Goal: Task Accomplishment & Management: Use online tool/utility

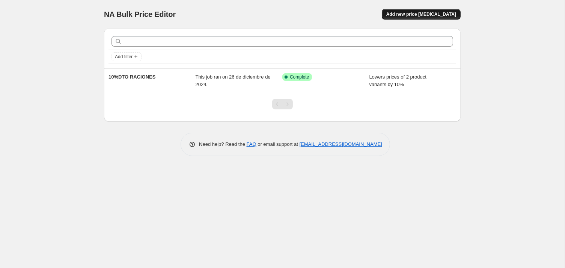
click at [456, 15] on span "Add new price change job" at bounding box center [421, 14] width 70 height 6
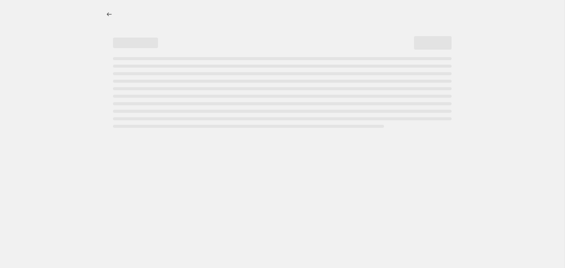
select select "percentage"
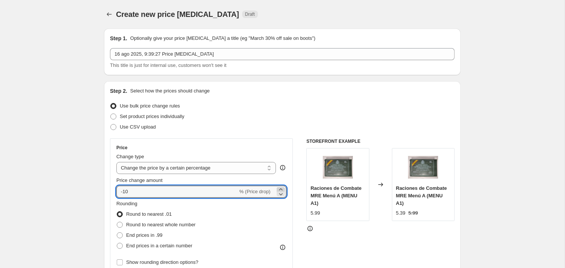
click at [282, 193] on icon at bounding box center [281, 189] width 8 height 8
click at [280, 197] on icon at bounding box center [281, 194] width 8 height 8
click at [283, 197] on icon at bounding box center [281, 194] width 8 height 8
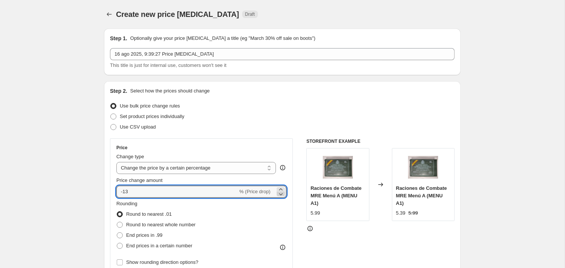
click at [283, 197] on icon at bounding box center [281, 194] width 8 height 8
type input "-15"
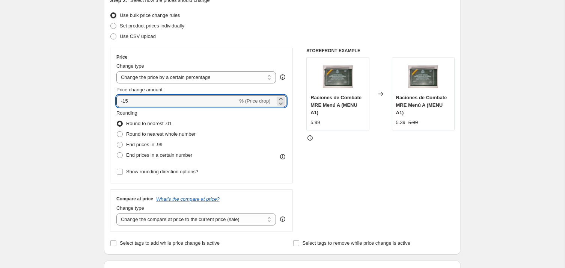
scroll to position [159, 0]
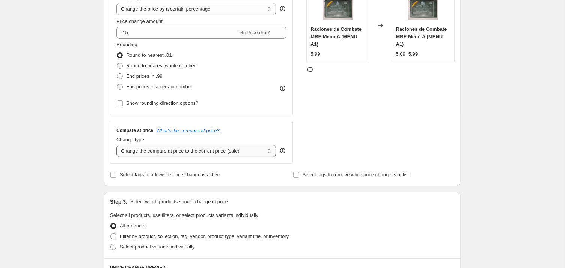
click at [116, 145] on select "Change the compare at price to the current price (sale) Change the compare at p…" at bounding box center [196, 151] width 160 height 12
click at [157, 157] on select "Change the compare at price to the current price (sale) Change the compare at p…" at bounding box center [196, 151] width 160 height 12
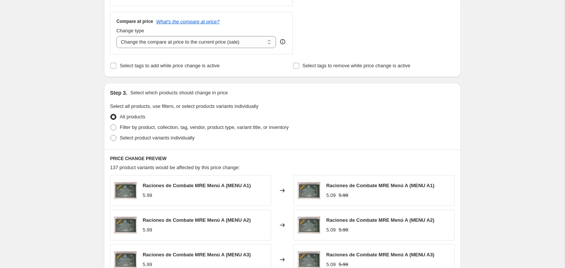
scroll to position [318, 0]
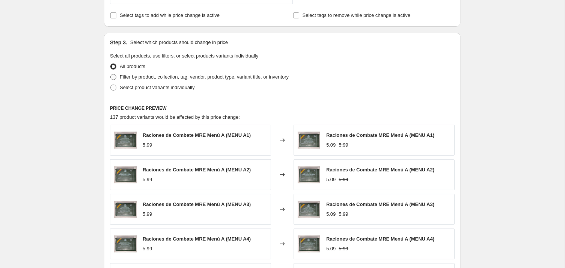
click at [110, 80] on span at bounding box center [113, 77] width 6 height 6
click at [110, 74] on input "Filter by product, collection, tag, vendor, product type, variant title, or inv…" at bounding box center [110, 74] width 0 height 0
radio input "true"
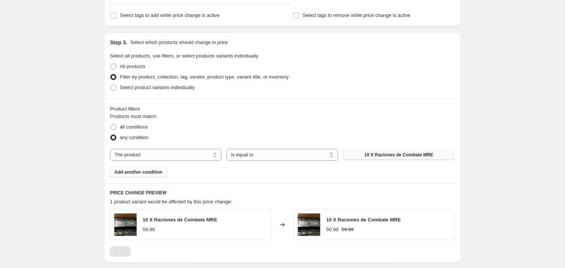
click at [379, 158] on span "10 X Raciones de Combate MRE" at bounding box center [399, 155] width 69 height 6
click at [110, 149] on select "The product The product's collection The product's tag The product's vendor The…" at bounding box center [166, 155] width 112 height 12
select select "collection"
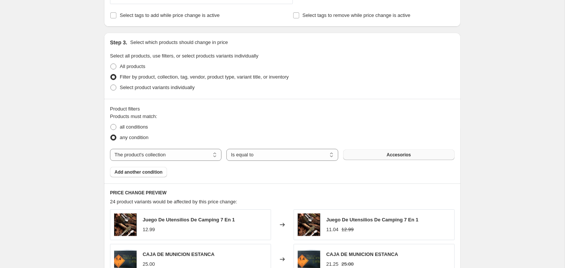
click at [411, 158] on span "Accesorios" at bounding box center [399, 155] width 24 height 6
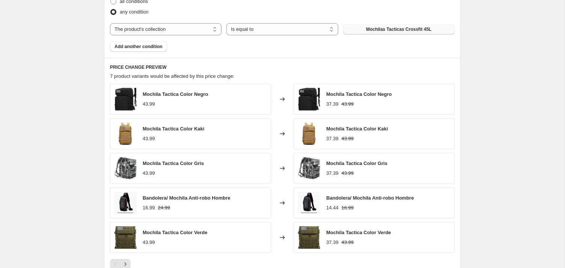
scroll to position [477, 0]
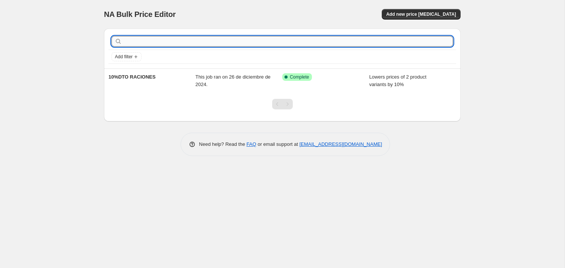
click at [140, 42] on input "text" at bounding box center [289, 41] width 330 height 11
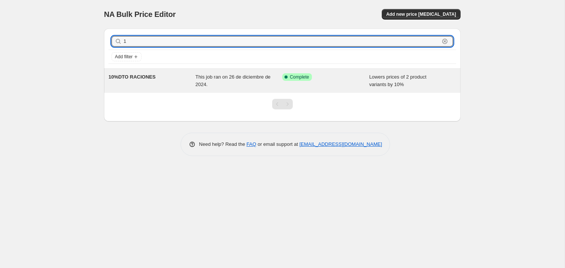
type input "15"
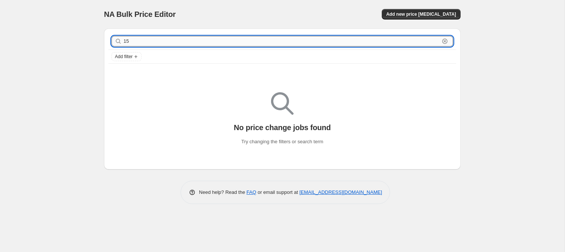
click at [139, 43] on input "15" at bounding box center [282, 41] width 316 height 11
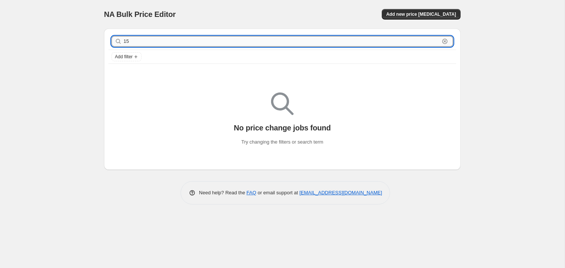
type input "15%"
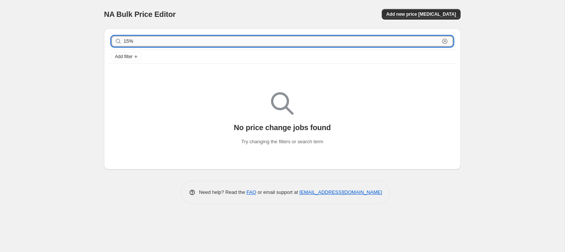
click at [133, 44] on input "15%" at bounding box center [282, 41] width 316 height 11
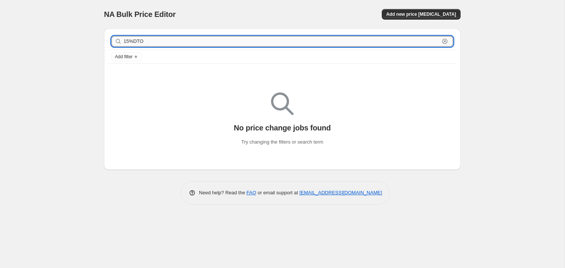
type input "15%DTO"
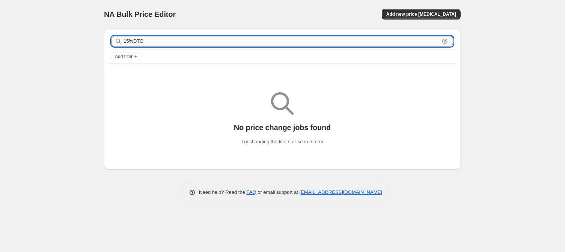
click at [149, 44] on input "15%DTO" at bounding box center [282, 41] width 316 height 11
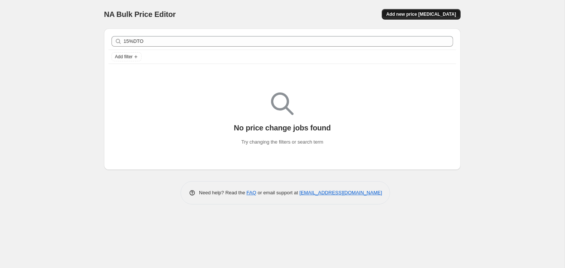
click at [430, 19] on button "Add new price [MEDICAL_DATA]" at bounding box center [421, 14] width 79 height 11
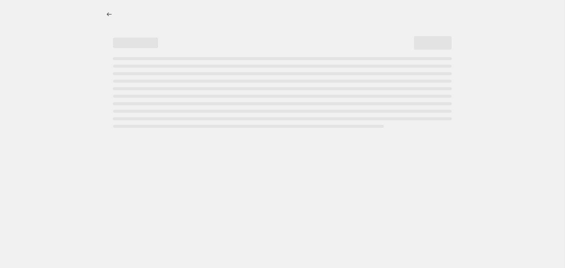
select select "percentage"
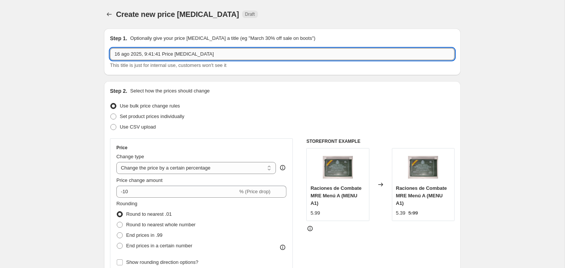
click at [152, 59] on input "16 ago 2025, 9:41:41 Price [MEDICAL_DATA]" at bounding box center [282, 54] width 345 height 12
drag, startPoint x: 197, startPoint y: 59, endPoint x: 70, endPoint y: 52, distance: 127.8
click at [110, 52] on input "16 ago 2025, 9:41:41 Price [MEDICAL_DATA]" at bounding box center [282, 54] width 345 height 12
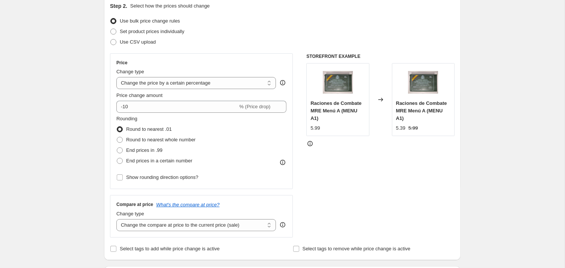
scroll to position [159, 0]
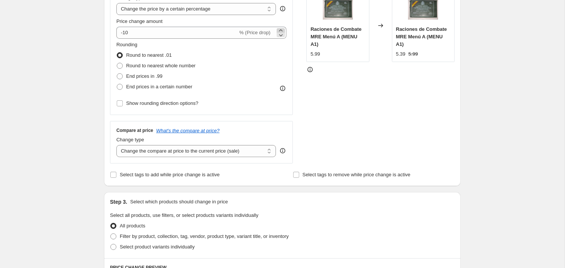
type input "15%DTO MOCHILAS"
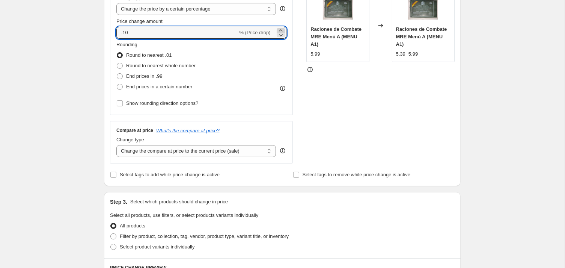
click at [282, 34] on icon at bounding box center [281, 31] width 8 height 8
click at [281, 39] on icon at bounding box center [281, 35] width 8 height 8
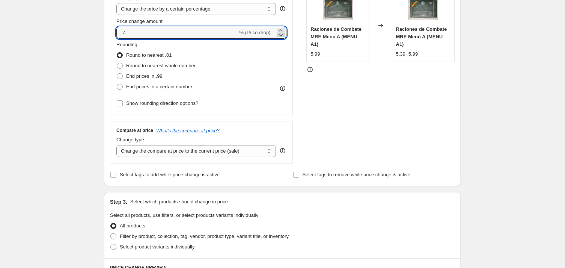
click at [281, 39] on icon at bounding box center [281, 35] width 8 height 8
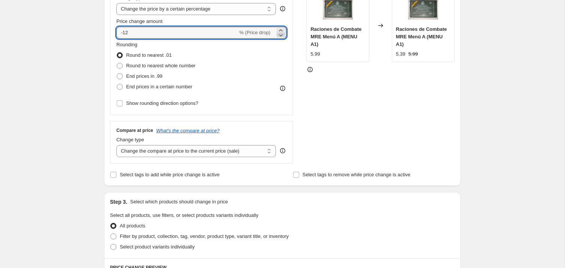
click at [281, 39] on icon at bounding box center [281, 35] width 8 height 8
type input "-15"
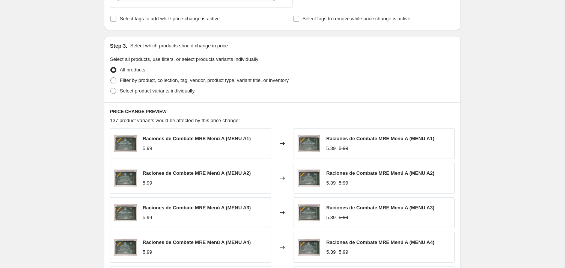
scroll to position [318, 0]
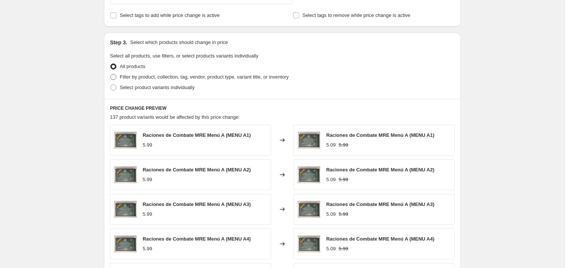
click at [110, 80] on span at bounding box center [113, 77] width 6 height 6
click at [110, 74] on input "Filter by product, collection, tag, vendor, product type, variant title, or inv…" at bounding box center [110, 74] width 0 height 0
radio input "true"
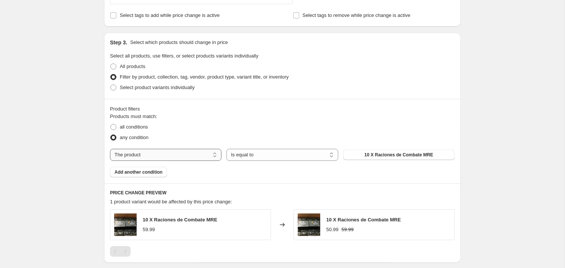
click at [110, 149] on select "The product The product's collection The product's tag The product's vendor The…" at bounding box center [166, 155] width 112 height 12
select select "collection"
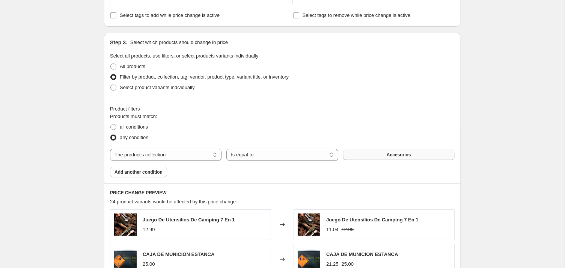
click at [398, 158] on span "Accesorios" at bounding box center [399, 155] width 24 height 6
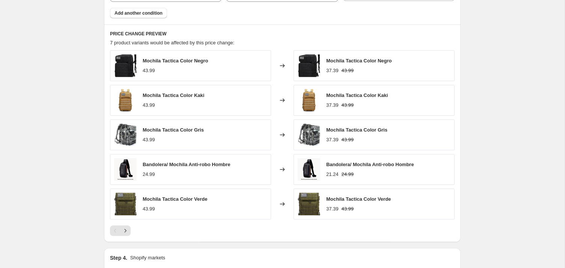
scroll to position [636, 0]
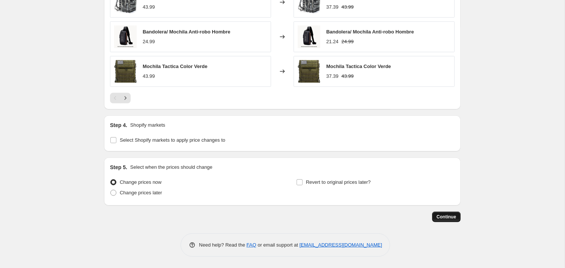
click at [456, 220] on span "Continue" at bounding box center [447, 217] width 20 height 6
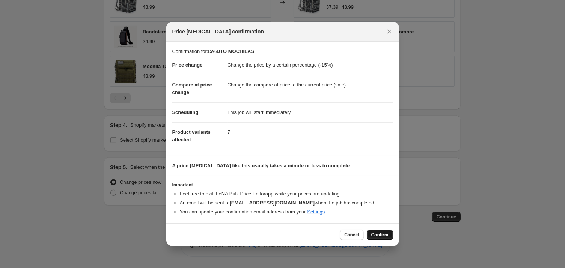
click at [392, 240] on button "Confirm" at bounding box center [380, 234] width 26 height 11
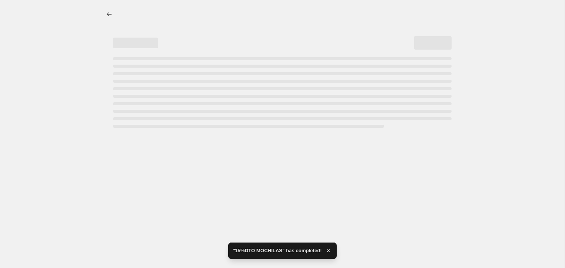
select select "percentage"
select select "collection"
